Goal: Task Accomplishment & Management: Use online tool/utility

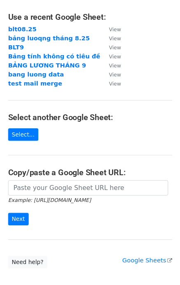
scroll to position [82, 0]
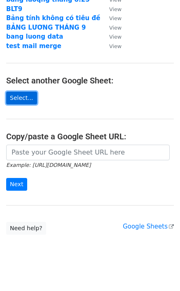
click at [23, 96] on link "Select..." at bounding box center [21, 98] width 31 height 13
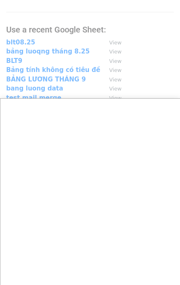
scroll to position [0, 0]
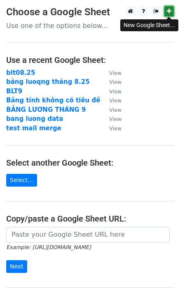
click at [171, 11] on link at bounding box center [168, 11] width 9 height 10
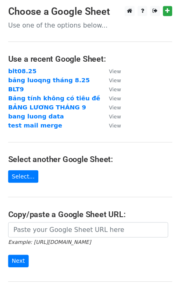
scroll to position [92, 0]
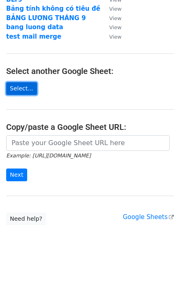
click at [20, 92] on link "Select..." at bounding box center [21, 88] width 31 height 13
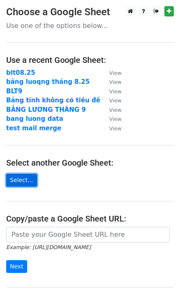
click at [23, 182] on link "Select..." at bounding box center [21, 180] width 31 height 13
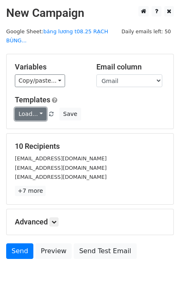
click at [36, 108] on link "Load..." at bounding box center [31, 114] width 32 height 13
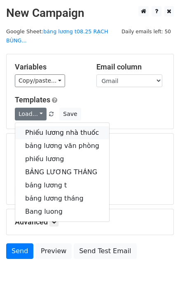
click at [40, 126] on link "Phiếu lương nhà thuốc" at bounding box center [62, 132] width 94 height 13
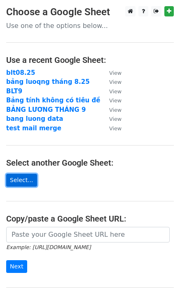
click at [24, 184] on link "Select..." at bounding box center [21, 180] width 31 height 13
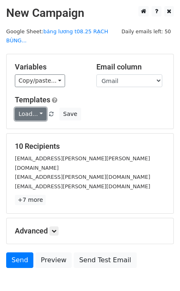
click at [30, 108] on link "Load..." at bounding box center [31, 114] width 32 height 13
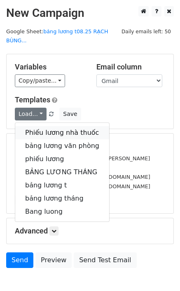
click at [56, 126] on link "Phiếu lương nhà thuốc" at bounding box center [62, 132] width 94 height 13
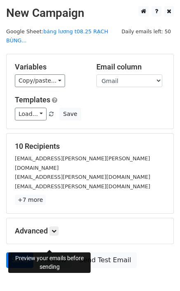
click at [54, 253] on link "Preview" at bounding box center [53, 261] width 36 height 16
click at [51, 253] on link "Preview" at bounding box center [53, 261] width 36 height 16
drag, startPoint x: 47, startPoint y: 243, endPoint x: 40, endPoint y: 238, distance: 8.5
click at [47, 253] on link "Preview" at bounding box center [53, 261] width 36 height 16
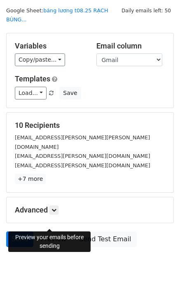
scroll to position [28, 0]
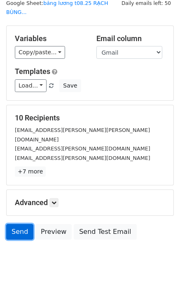
click at [18, 224] on link "Send" at bounding box center [19, 232] width 27 height 16
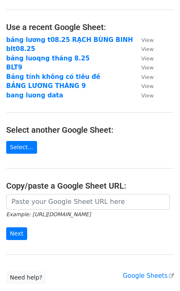
scroll to position [82, 0]
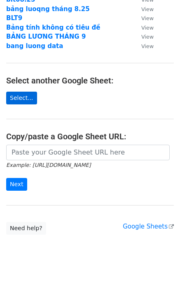
click at [20, 102] on link "Select..." at bounding box center [21, 98] width 31 height 13
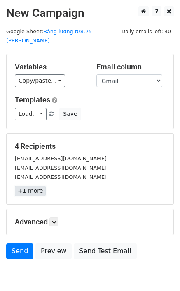
click at [30, 186] on link "+1 more" at bounding box center [30, 191] width 31 height 10
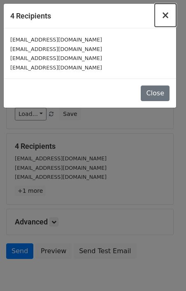
click at [168, 15] on span "×" at bounding box center [165, 15] width 8 height 12
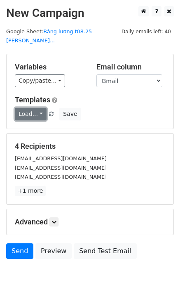
click at [28, 108] on link "Load..." at bounding box center [31, 114] width 32 height 13
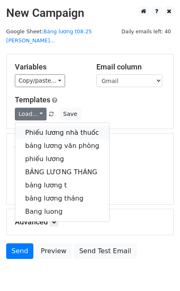
click at [58, 126] on link "Phiếu lương nhà thuốc" at bounding box center [62, 132] width 94 height 13
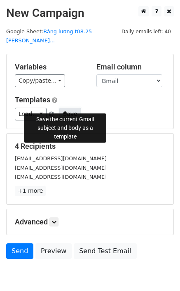
click at [65, 108] on button "Save" at bounding box center [69, 114] width 21 height 13
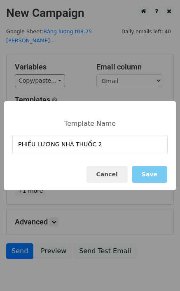
type input "PHIẾU LƯƠNG NHÀ THUỐC 2"
click at [153, 171] on button "Save" at bounding box center [149, 174] width 35 height 17
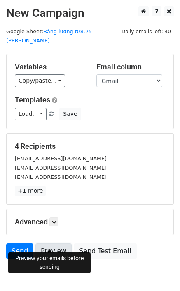
click at [54, 245] on link "Preview" at bounding box center [53, 252] width 36 height 16
click at [51, 244] on link "Preview" at bounding box center [53, 252] width 36 height 16
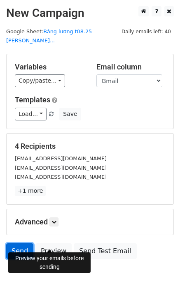
click at [22, 244] on link "Send" at bounding box center [19, 252] width 27 height 16
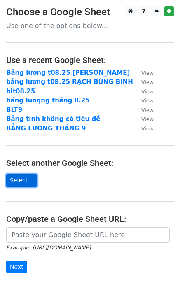
click at [19, 186] on link "Select..." at bounding box center [21, 180] width 31 height 13
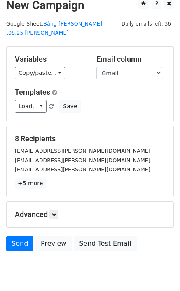
scroll to position [29, 0]
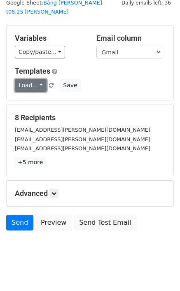
click at [39, 79] on link "Load..." at bounding box center [31, 85] width 32 height 13
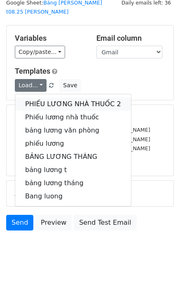
click at [41, 98] on link "PHIẾU LƯƠNG NHÀ THUỐC 2" at bounding box center [73, 104] width 116 height 13
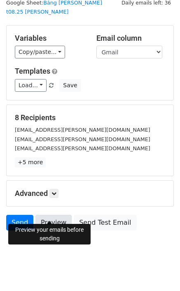
click at [53, 215] on link "Preview" at bounding box center [53, 223] width 36 height 16
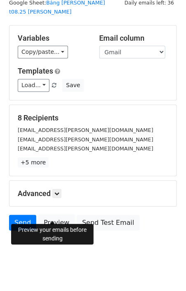
scroll to position [28, 0]
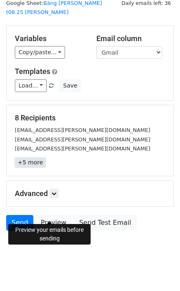
click at [30, 158] on link "+5 more" at bounding box center [30, 163] width 31 height 10
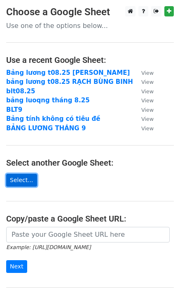
click at [22, 182] on link "Select..." at bounding box center [21, 180] width 31 height 13
click at [21, 182] on link "Select..." at bounding box center [21, 180] width 31 height 13
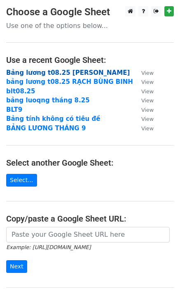
click at [82, 70] on strong "Bảng lương t08.25 [PERSON_NAME]" at bounding box center [68, 72] width 124 height 7
click at [66, 72] on strong "Bảng lương t08.25 [PERSON_NAME]" at bounding box center [68, 72] width 124 height 7
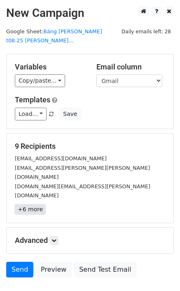
click at [33, 205] on link "+6 more" at bounding box center [30, 210] width 31 height 10
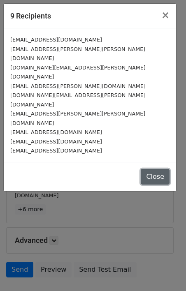
click at [161, 169] on button "Close" at bounding box center [155, 177] width 29 height 16
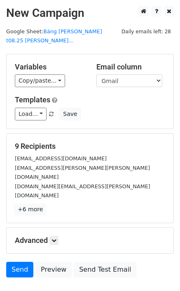
scroll to position [28, 0]
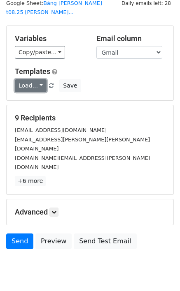
click at [31, 79] on link "Load..." at bounding box center [31, 85] width 32 height 13
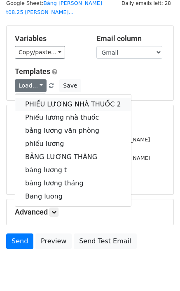
click at [67, 98] on link "PHIẾU LƯƠNG NHÀ THUỐC 2" at bounding box center [73, 104] width 116 height 13
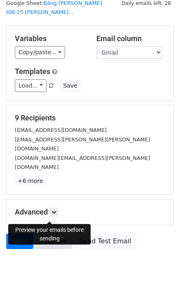
click at [59, 234] on link "Preview" at bounding box center [53, 242] width 36 height 16
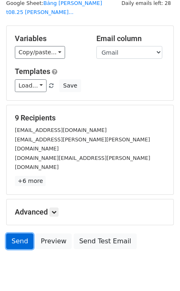
click at [21, 234] on link "Send" at bounding box center [19, 242] width 27 height 16
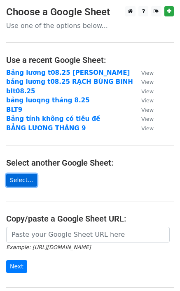
click at [21, 184] on link "Select..." at bounding box center [21, 180] width 31 height 13
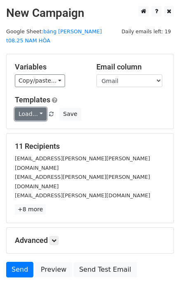
click at [30, 108] on link "Load..." at bounding box center [31, 114] width 32 height 13
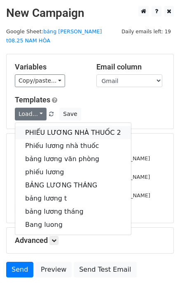
click at [51, 126] on link "PHIẾU LƯƠNG NHÀ THUỐC 2" at bounding box center [73, 132] width 116 height 13
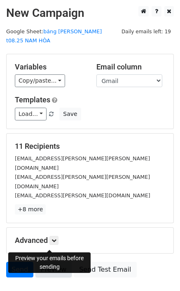
click at [50, 262] on link "Preview" at bounding box center [53, 270] width 36 height 16
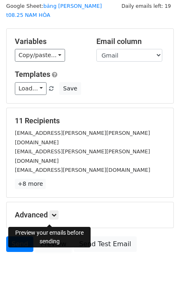
scroll to position [28, 0]
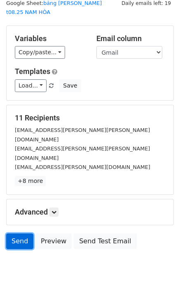
click at [21, 234] on link "Send" at bounding box center [19, 242] width 27 height 16
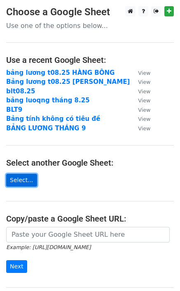
click at [24, 177] on link "Select..." at bounding box center [21, 180] width 31 height 13
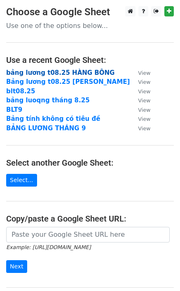
click at [62, 72] on strong "bảng lương t08.25 HÀNG BÔNG" at bounding box center [60, 72] width 108 height 7
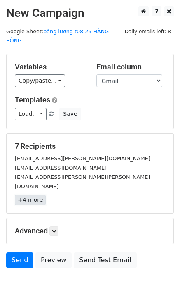
click at [27, 195] on link "+4 more" at bounding box center [30, 200] width 31 height 10
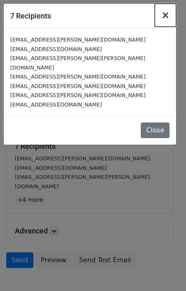
click at [166, 16] on span "×" at bounding box center [165, 15] width 8 height 12
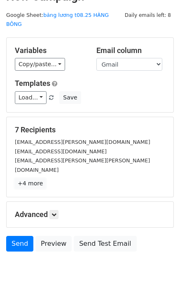
scroll to position [28, 0]
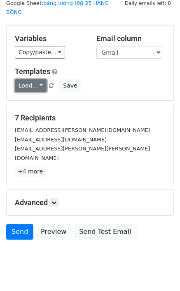
click at [31, 79] on link "Load..." at bounding box center [31, 85] width 32 height 13
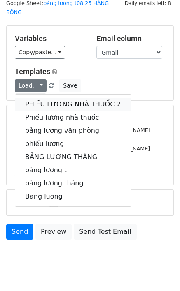
click at [50, 98] on link "PHIẾU LƯƠNG NHÀ THUỐC 2" at bounding box center [73, 104] width 116 height 13
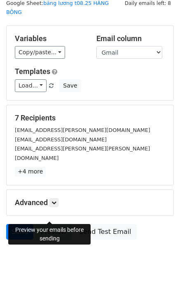
click at [49, 224] on link "Preview" at bounding box center [53, 232] width 36 height 16
click at [48, 224] on link "Preview" at bounding box center [53, 232] width 36 height 16
click at [57, 224] on link "Preview" at bounding box center [53, 232] width 36 height 16
click at [13, 224] on link "Send" at bounding box center [19, 232] width 27 height 16
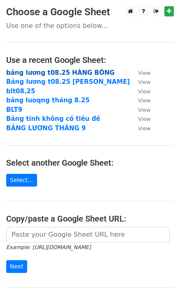
click at [65, 70] on strong "bảng lương t08.25 HÀNG BÔNG" at bounding box center [60, 72] width 108 height 7
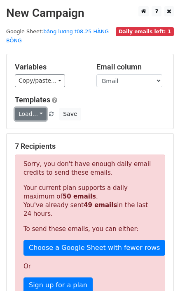
click at [36, 108] on link "Load..." at bounding box center [31, 114] width 32 height 13
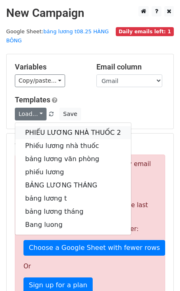
click at [47, 126] on link "PHIẾU LƯƠNG NHÀ THUỐC 2" at bounding box center [73, 132] width 116 height 13
